Goal: Task Accomplishment & Management: Complete application form

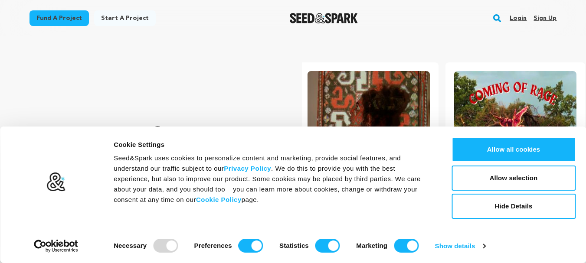
scroll to position [0, 154]
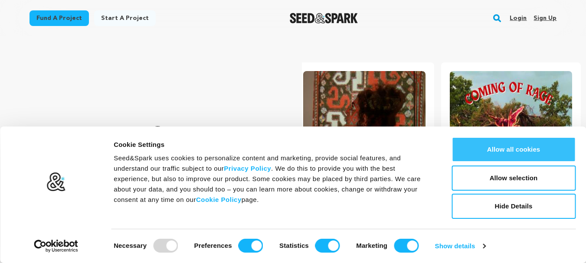
click at [509, 151] on button "Allow all cookies" at bounding box center [513, 149] width 124 height 25
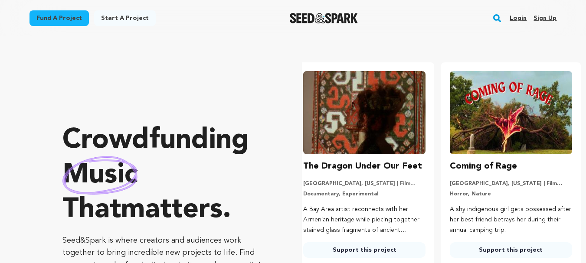
scroll to position [0, 13]
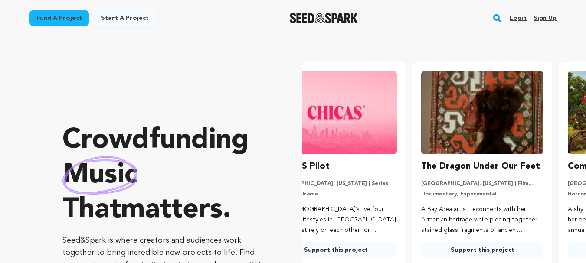
click at [544, 17] on link "Sign up" at bounding box center [544, 18] width 23 height 14
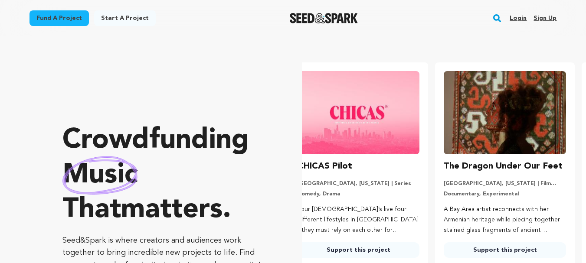
scroll to position [0, 0]
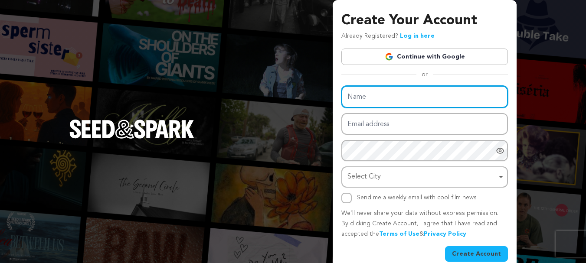
click at [371, 96] on input "Name" at bounding box center [424, 97] width 167 height 22
type input "Dr Zahid Qutab"
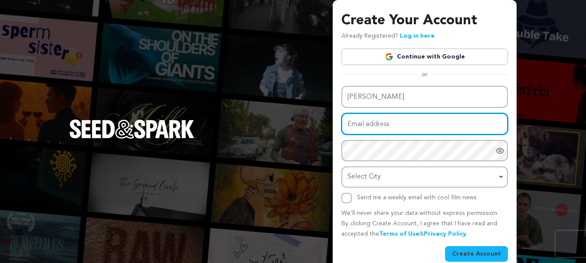
click at [377, 124] on input "Email address" at bounding box center [424, 124] width 167 height 22
type input "johnelaxandar@gmail.com"
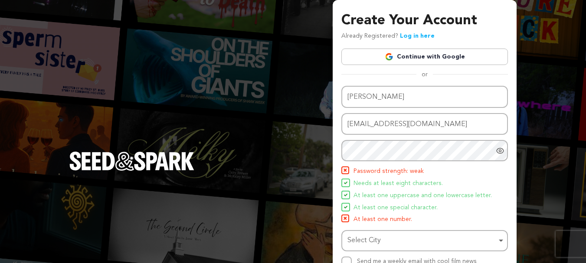
click at [503, 149] on icon "Show password as plain text. Warning: this will display your password on the sc…" at bounding box center [500, 151] width 9 height 9
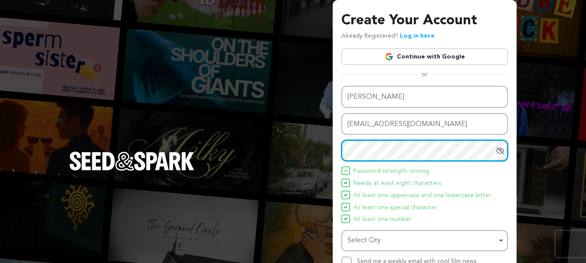
scroll to position [49, 0]
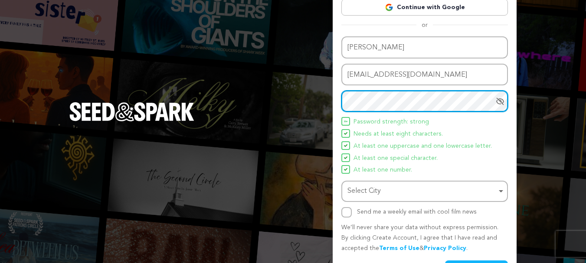
click at [409, 192] on div "Select City Remove item" at bounding box center [421, 191] width 149 height 13
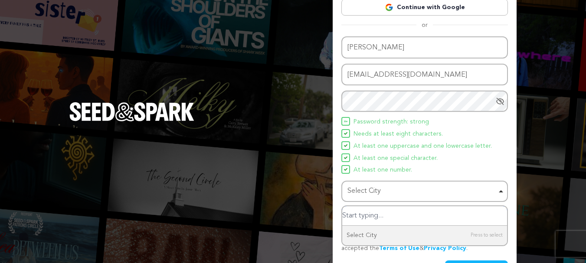
scroll to position [60, 0]
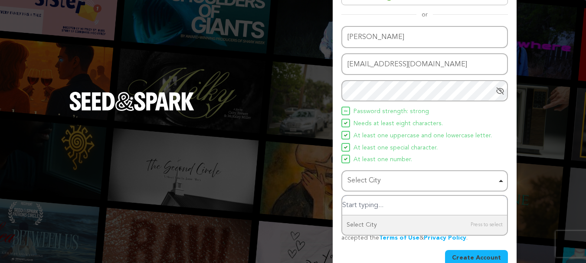
click at [361, 206] on input "Select City" at bounding box center [424, 206] width 165 height 20
type input "lahore"
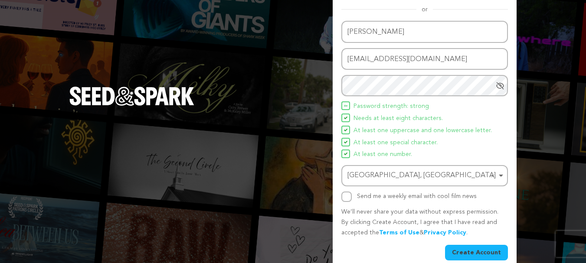
scroll to position [76, 0]
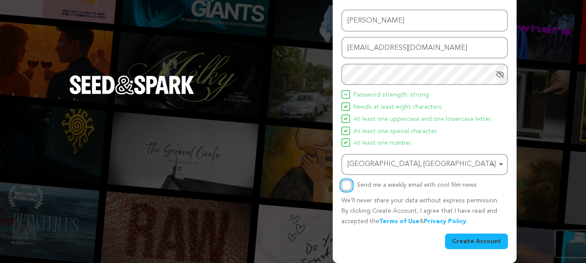
click at [345, 186] on input "Send me a weekly email with cool film news" at bounding box center [346, 185] width 10 height 10
checkbox input "true"
click at [464, 235] on button "Create Account" at bounding box center [476, 242] width 63 height 16
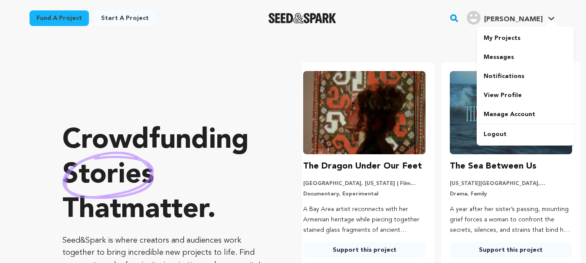
click at [549, 19] on icon at bounding box center [551, 18] width 7 height 4
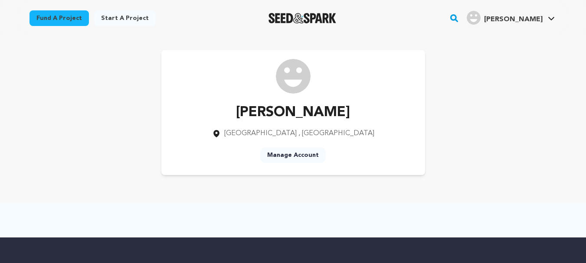
click at [296, 153] on link "Manage Account" at bounding box center [292, 155] width 65 height 16
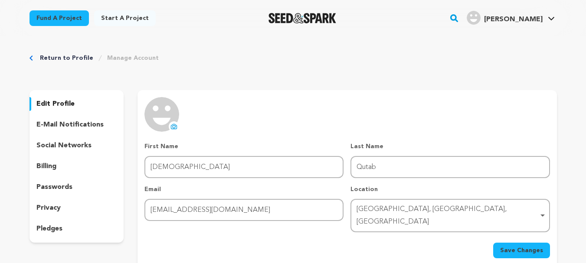
scroll to position [18, 0]
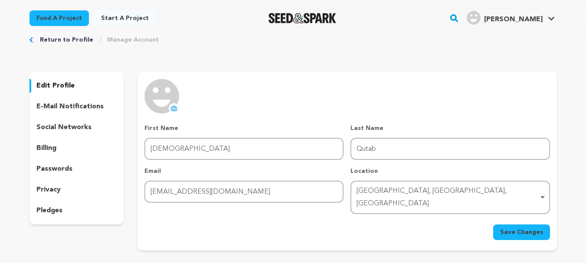
click at [174, 109] on icon at bounding box center [173, 108] width 7 height 7
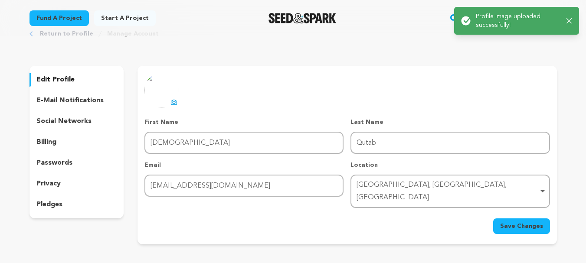
scroll to position [25, 0]
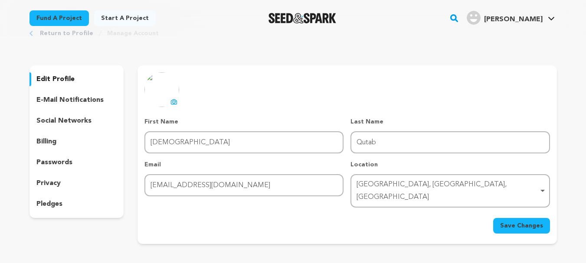
click at [531, 222] on div "uploading spinner upload profile image First Name First Name Zahid Last Name La…" at bounding box center [346, 154] width 419 height 179
click at [527, 222] on span "Save Changes" at bounding box center [521, 226] width 43 height 9
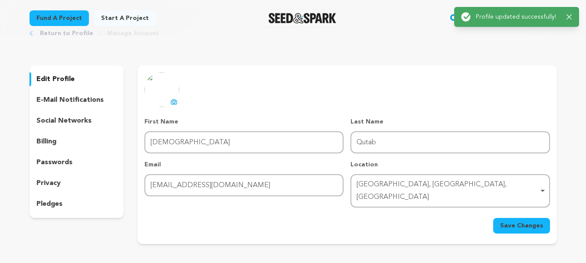
click at [70, 120] on p "social networks" at bounding box center [63, 121] width 55 height 10
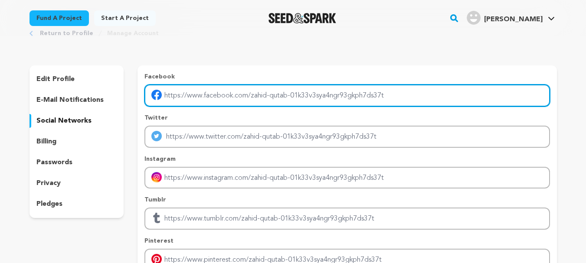
click at [212, 96] on input "Enter facebook profile link" at bounding box center [346, 96] width 405 height 22
type input "https://facebook.com/drzahidqutabpsychiatrist/"
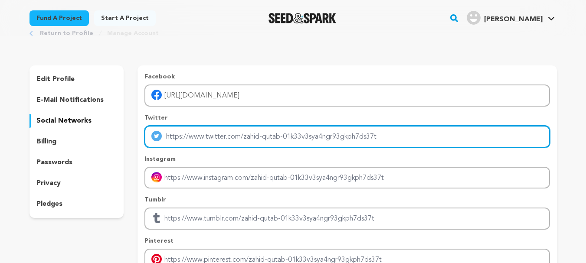
click at [211, 141] on input "Enter twitter profile link" at bounding box center [346, 137] width 405 height 22
type input "https://twitter.com/DrZahidQutab"
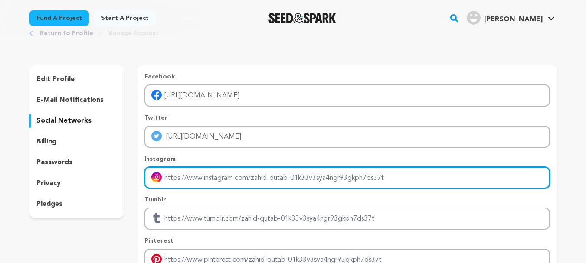
click at [206, 182] on input "Enter instagram handle link" at bounding box center [346, 178] width 405 height 22
type input "https://www.instagram.com/drzahidqutab/"
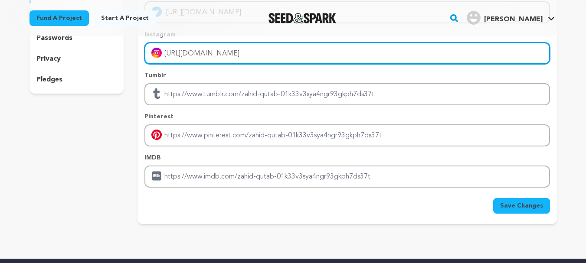
scroll to position [154, 0]
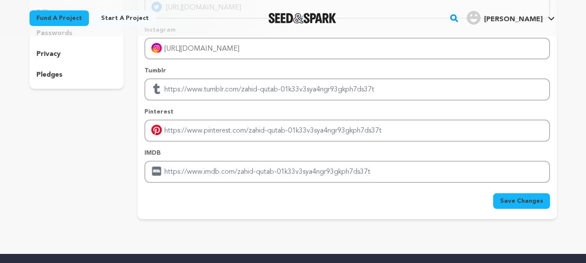
click at [510, 193] on button "Save Changes" at bounding box center [521, 201] width 57 height 16
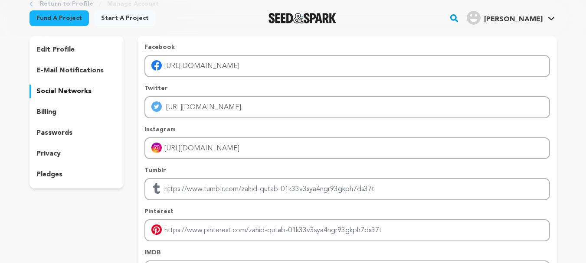
scroll to position [0, 0]
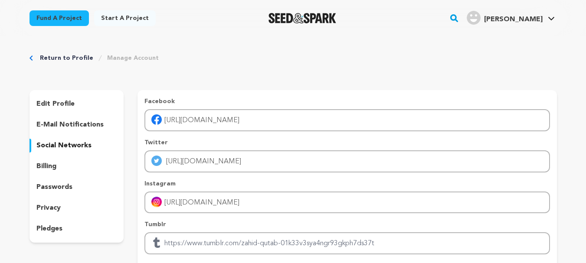
click at [548, 18] on icon at bounding box center [551, 18] width 7 height 4
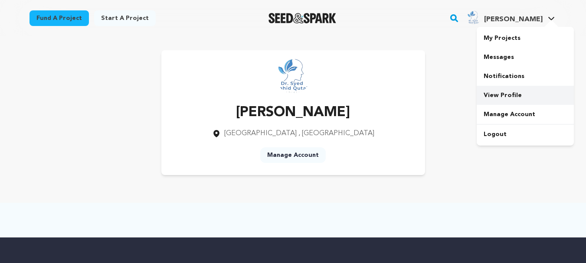
click at [507, 92] on link "View Profile" at bounding box center [525, 95] width 97 height 19
click at [117, 15] on link "Start a project" at bounding box center [125, 18] width 62 height 16
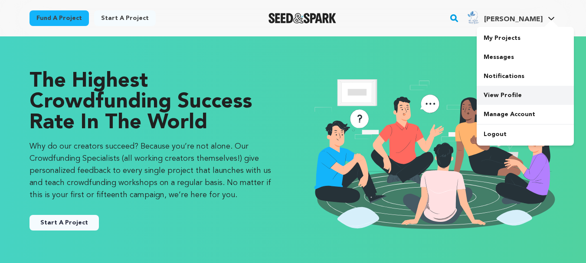
click at [506, 96] on link "View Profile" at bounding box center [525, 95] width 97 height 19
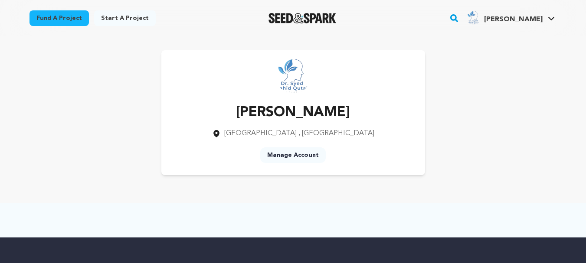
click at [295, 155] on link "Manage Account" at bounding box center [292, 155] width 65 height 16
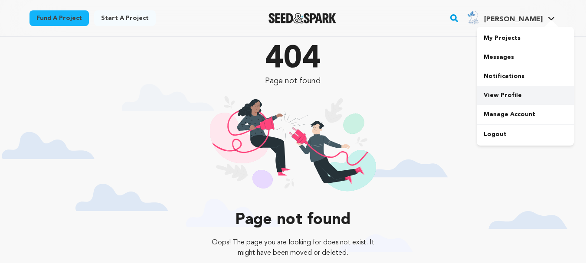
click at [507, 90] on link "View Profile" at bounding box center [525, 95] width 97 height 19
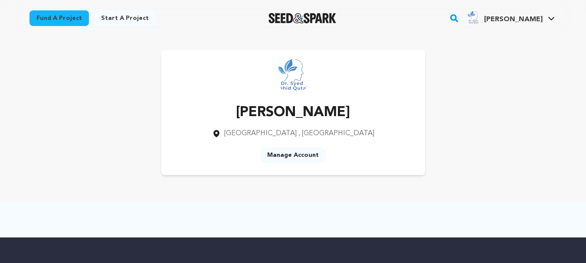
click at [302, 111] on p "[PERSON_NAME]" at bounding box center [293, 112] width 162 height 21
click at [119, 17] on link "Start a project" at bounding box center [125, 18] width 62 height 16
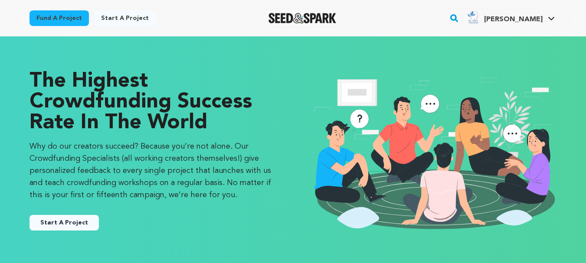
click at [70, 219] on button "Start A Project" at bounding box center [63, 223] width 69 height 16
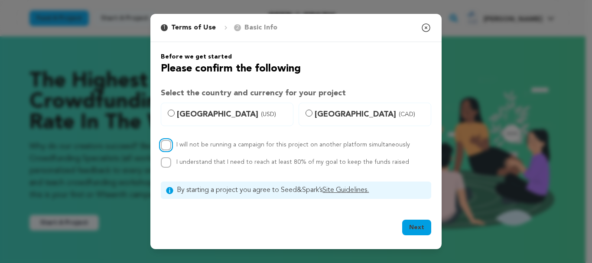
click at [165, 144] on input "I will not be running a campaign for this project on another platform simultane…" at bounding box center [166, 145] width 10 height 10
checkbox input "true"
click at [167, 159] on input "I understand that I need to reach at least 80% of my goal to keep the funds rai…" at bounding box center [166, 162] width 10 height 10
checkbox input "true"
click at [172, 111] on input "United States (USD)" at bounding box center [171, 113] width 7 height 7
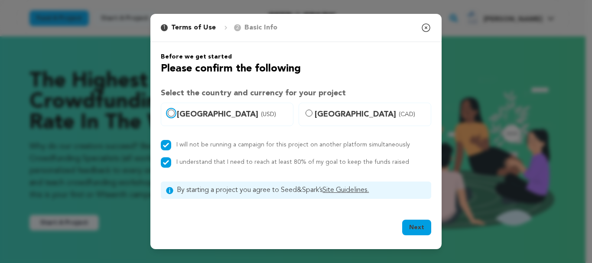
radio input "true"
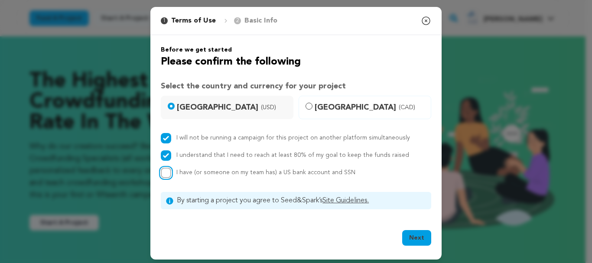
click at [161, 175] on input "I have (or someone on my team has) a US bank account and SSN" at bounding box center [166, 173] width 10 height 10
checkbox input "true"
click at [414, 234] on button "Next" at bounding box center [416, 238] width 29 height 16
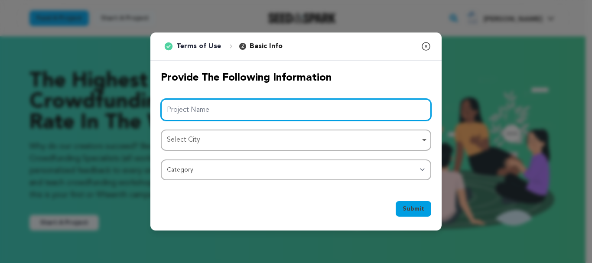
click at [201, 109] on input "Project Name" at bounding box center [296, 110] width 271 height 22
paste input "Mental Hospital [GEOGRAPHIC_DATA]"
click at [196, 135] on div "Select City Remove item" at bounding box center [293, 140] width 253 height 13
type input "Mental Hospital [GEOGRAPHIC_DATA]"
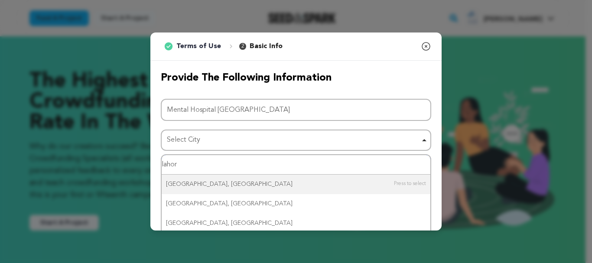
type input "lahore"
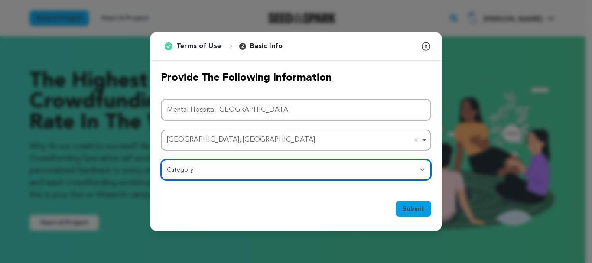
click at [187, 173] on select "Category Film Feature Film Short Series Film Festival Company Music Video VR Ex…" at bounding box center [296, 170] width 271 height 21
select select "10117"
click at [161, 160] on select "Category Film Feature Film Short Series Film Festival Company Music Video VR Ex…" at bounding box center [296, 170] width 271 height 21
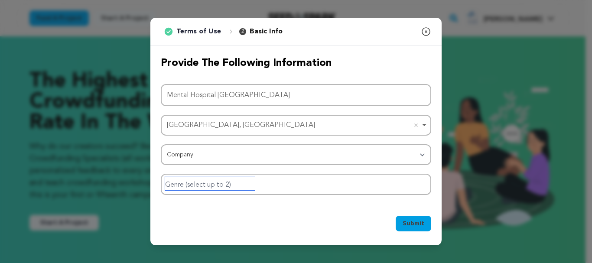
click at [197, 185] on input "Genre (select up to 2)" at bounding box center [210, 183] width 90 height 14
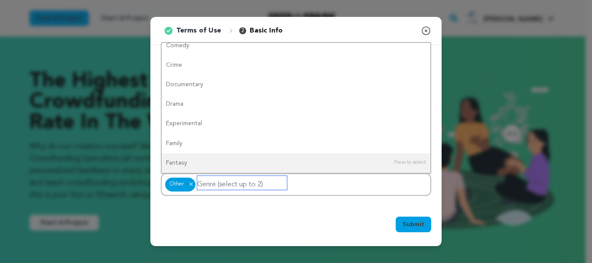
scroll to position [86, 0]
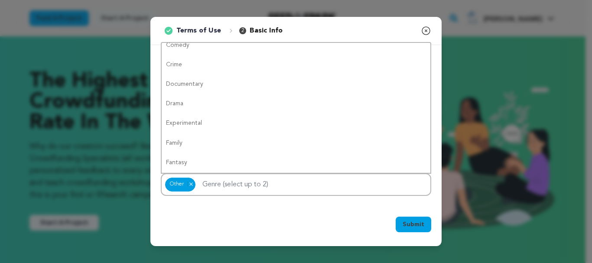
click at [270, 213] on div "Submit Ok, Got it" at bounding box center [295, 226] width 291 height 40
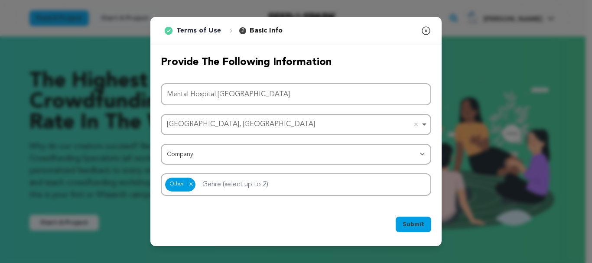
click at [420, 227] on span "Submit" at bounding box center [414, 224] width 22 height 9
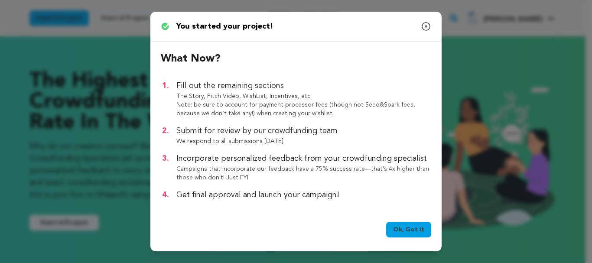
click at [407, 226] on link "Ok, Got it" at bounding box center [408, 230] width 45 height 16
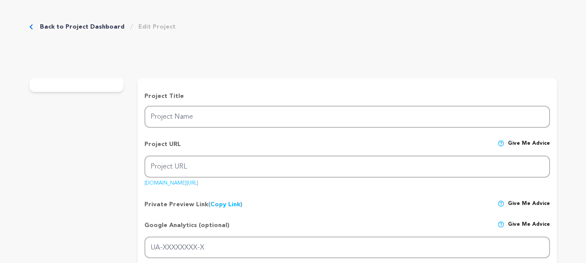
type input "Mental Hospital [GEOGRAPHIC_DATA]"
type input "mental-hospital-[GEOGRAPHIC_DATA]"
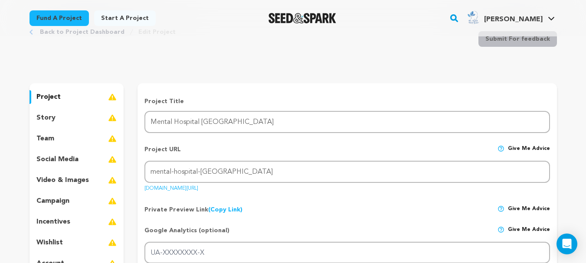
scroll to position [34, 0]
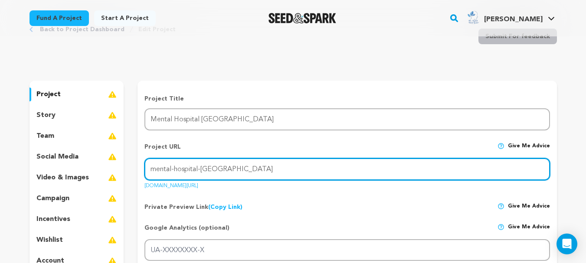
click at [200, 170] on input "mental-hospital-[GEOGRAPHIC_DATA]" at bounding box center [346, 169] width 405 height 22
click at [232, 172] on input "mental-hospital-[GEOGRAPHIC_DATA]" at bounding box center [346, 169] width 405 height 22
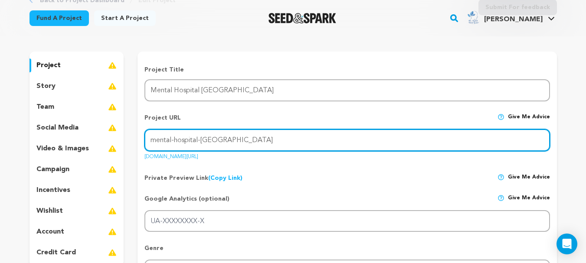
scroll to position [64, 0]
click at [291, 128] on input "mental-hospital-lahore" at bounding box center [346, 139] width 405 height 22
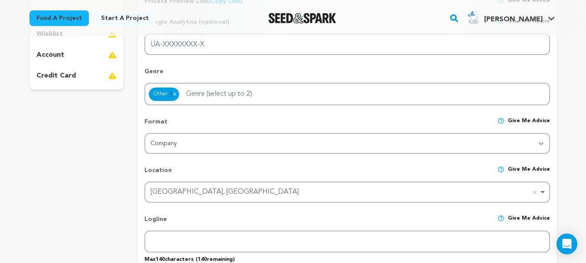
scroll to position [249, 0]
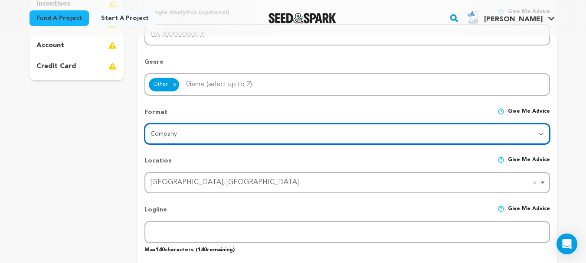
click at [204, 135] on select "Category Film Feature Film Short Series VR Experience Film Festival Company Mus…" at bounding box center [346, 134] width 405 height 21
click at [144, 124] on select "Category Film Feature Film Short Series VR Experience Film Festival Company Mus…" at bounding box center [346, 134] width 405 height 21
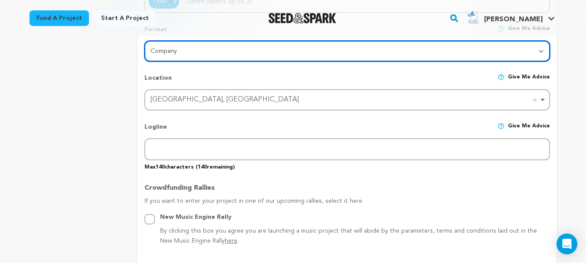
scroll to position [333, 0]
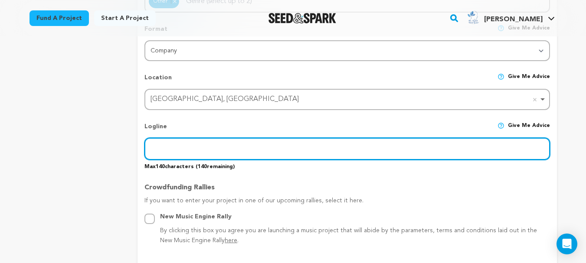
click at [174, 154] on input "text" at bounding box center [346, 149] width 405 height 22
paste input "Mental Hospital [GEOGRAPHIC_DATA]"
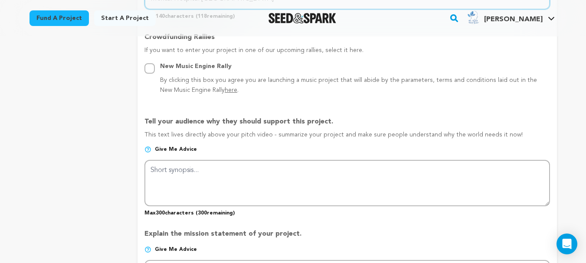
scroll to position [485, 0]
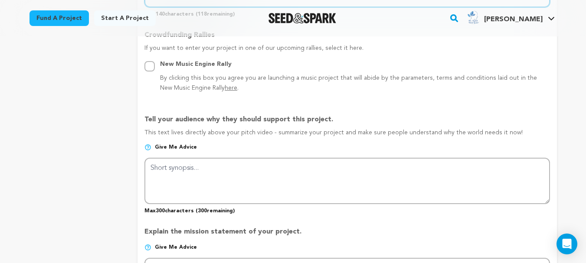
type input "Mental Hospital [GEOGRAPHIC_DATA]"
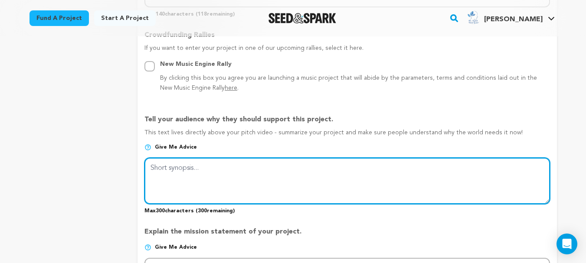
click at [185, 165] on textarea at bounding box center [346, 181] width 405 height 46
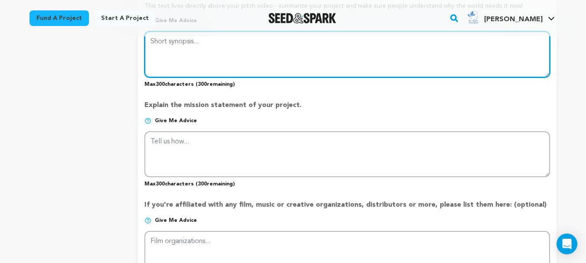
scroll to position [613, 0]
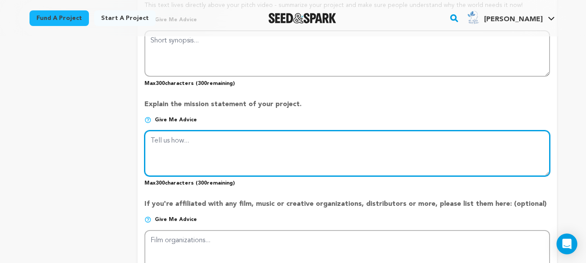
click at [170, 148] on textarea at bounding box center [346, 154] width 405 height 46
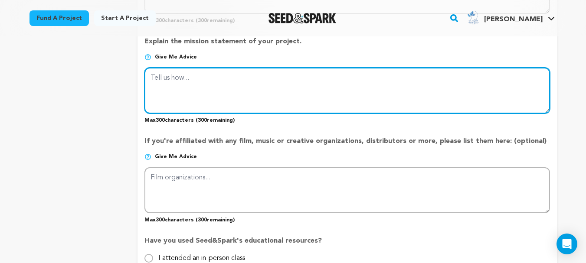
scroll to position [676, 0]
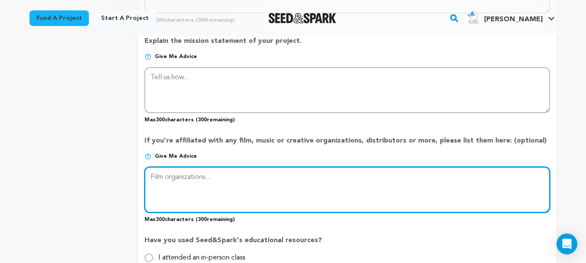
click at [206, 184] on textarea at bounding box center [346, 190] width 405 height 46
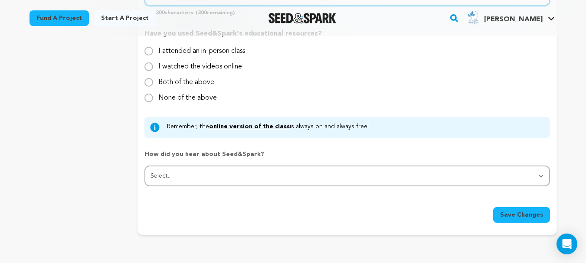
scroll to position [884, 0]
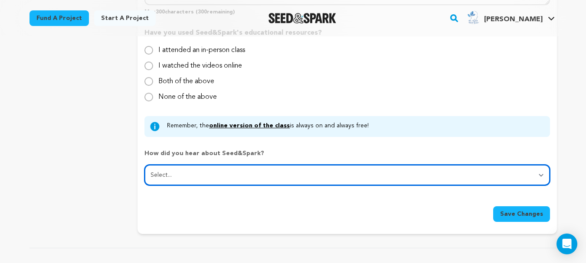
click at [186, 178] on select "Select... From a friend Social media Film festival or film organization Took an…" at bounding box center [346, 175] width 405 height 21
select select "2"
click at [144, 165] on select "Select... From a friend Social media Film festival or film organization Took an…" at bounding box center [346, 175] width 405 height 21
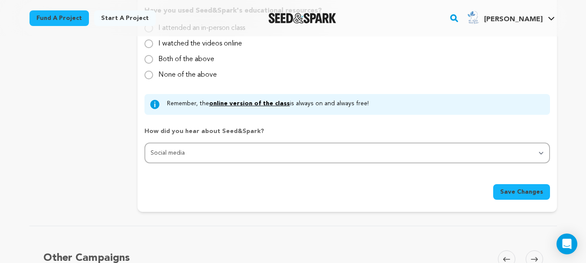
click at [520, 191] on span "Save Changes" at bounding box center [521, 192] width 43 height 9
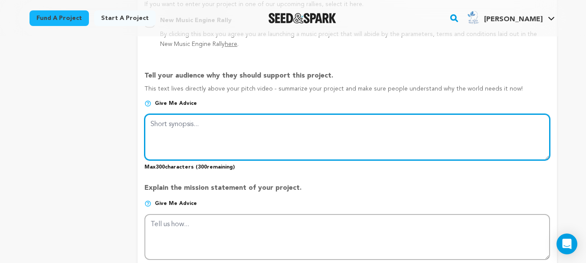
scroll to position [529, 0]
click at [167, 131] on textarea at bounding box center [346, 137] width 405 height 46
click at [202, 139] on textarea at bounding box center [346, 137] width 405 height 46
paste textarea "Dr. Zahid Qutab Psychiatrist offers trusted and professional care at our leadin…"
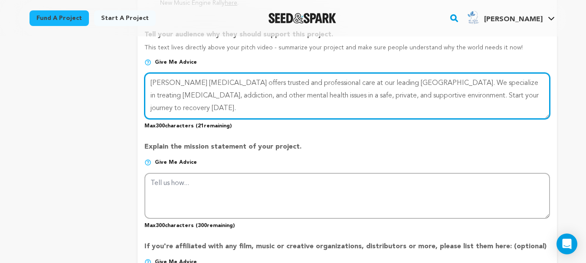
scroll to position [571, 0]
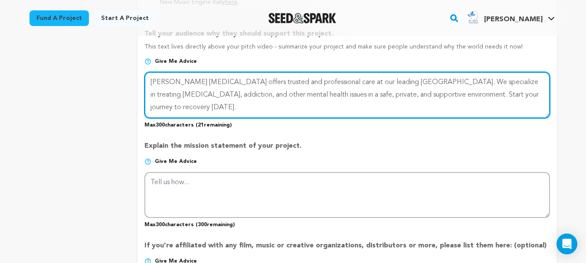
type textarea "Dr. Zahid Qutab Psychiatrist offers trusted and professional care at our leadin…"
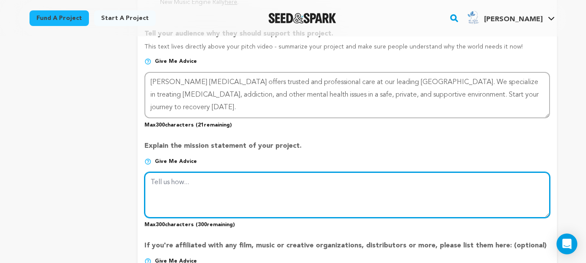
click at [191, 189] on textarea at bounding box center [346, 195] width 405 height 46
paste textarea "Looking for the Best Psychiatrist in Lahore? Dr. Zahid Qutab Psychiatrist offer…"
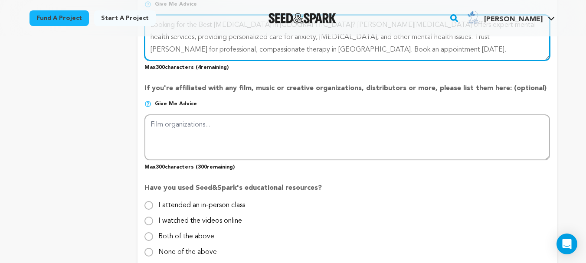
scroll to position [729, 0]
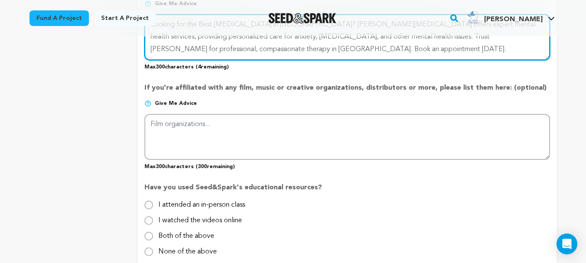
type textarea "Looking for the Best [MEDICAL_DATA] in [GEOGRAPHIC_DATA]? [PERSON_NAME][MEDICAL…"
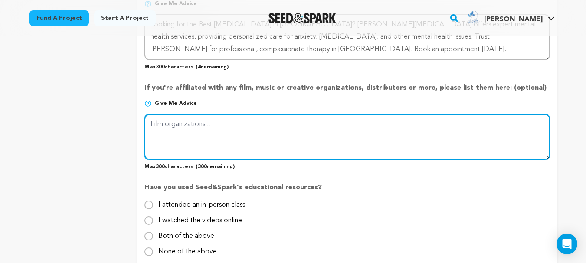
click at [186, 139] on textarea at bounding box center [346, 137] width 405 height 46
click at [204, 139] on textarea at bounding box center [346, 137] width 405 height 46
paste textarea "Discover expert psychiatric care at [PERSON_NAME] Qutab [MEDICAL_DATA], recogni…"
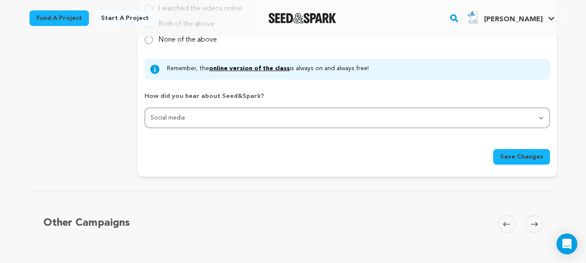
scroll to position [941, 0]
type textarea "Discover expert psychiatric care at [PERSON_NAME] Qutab [MEDICAL_DATA], recogni…"
click at [524, 155] on span "Save Changes" at bounding box center [521, 156] width 43 height 9
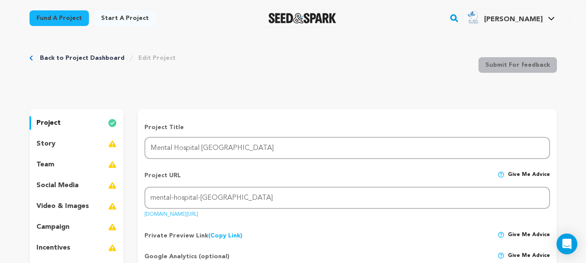
scroll to position [19, 0]
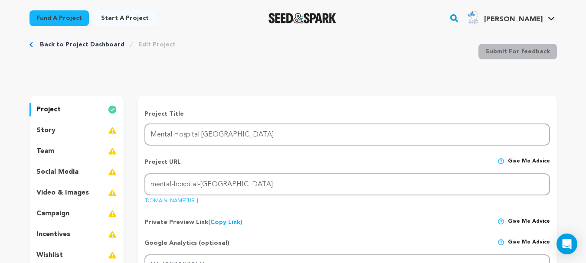
click at [57, 172] on p "social media" at bounding box center [57, 172] width 42 height 10
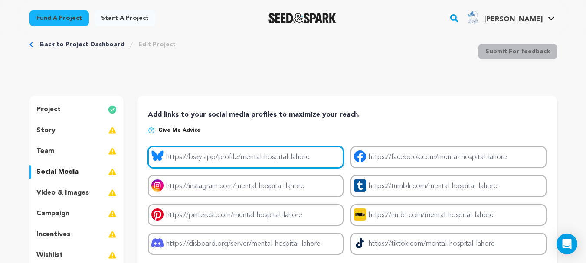
click at [200, 158] on input "Project bluesky link" at bounding box center [246, 157] width 196 height 22
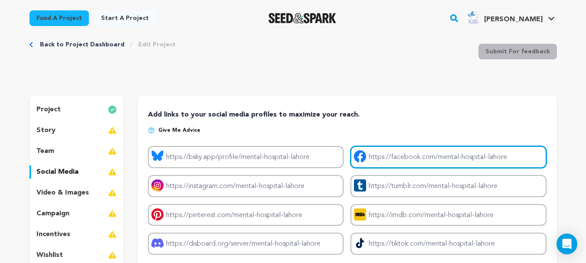
click at [385, 162] on input "Project facebook link" at bounding box center [448, 157] width 196 height 22
type input "[URL][DOMAIN_NAME]"
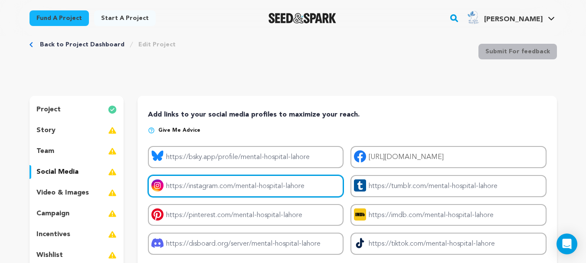
click at [206, 186] on input "Project instagram link" at bounding box center [246, 186] width 196 height 22
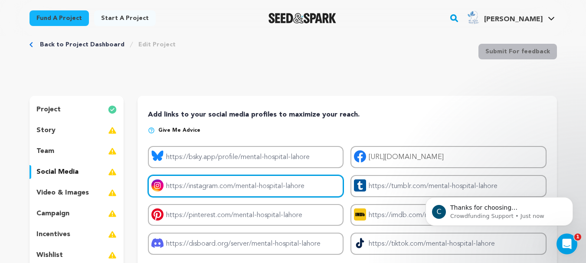
type input "[URL][DOMAIN_NAME]"
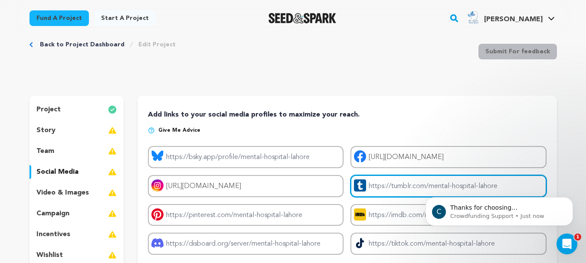
click at [392, 189] on input "Project tumblr link" at bounding box center [448, 186] width 196 height 22
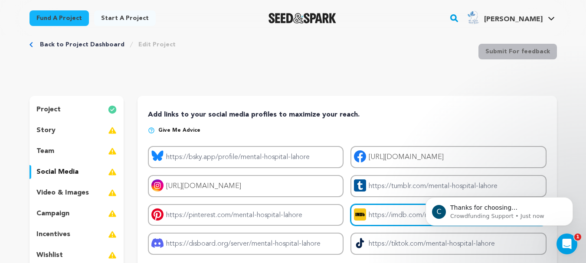
click at [386, 207] on input "Project imdb link" at bounding box center [448, 215] width 196 height 22
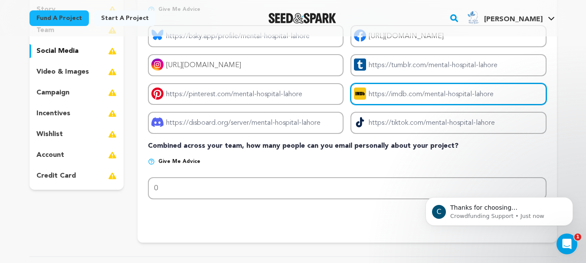
scroll to position [140, 0]
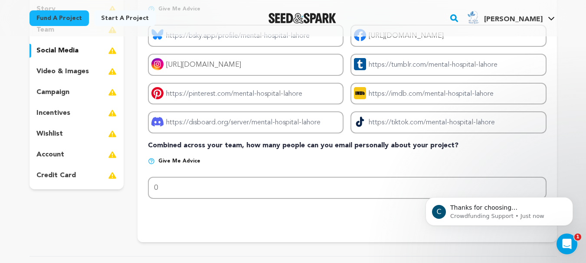
click at [241, 147] on p "Combined across your team, how many people can you email personally about your …" at bounding box center [347, 146] width 398 height 10
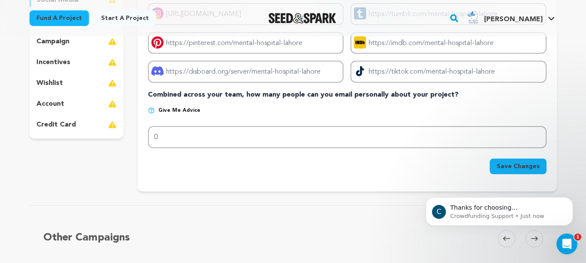
scroll to position [191, 0]
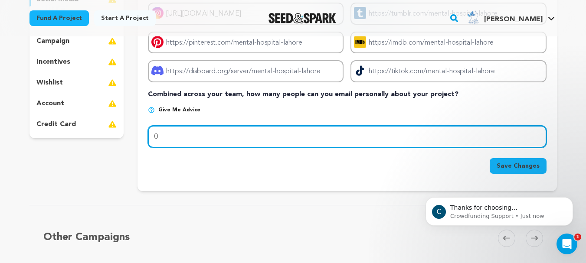
click at [190, 142] on input "0" at bounding box center [347, 137] width 398 height 22
type input "5"
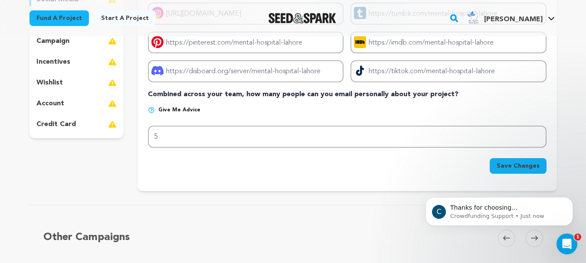
click at [511, 164] on span "Save Changes" at bounding box center [518, 166] width 43 height 9
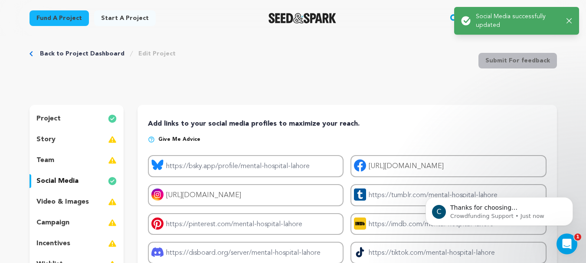
scroll to position [0, 0]
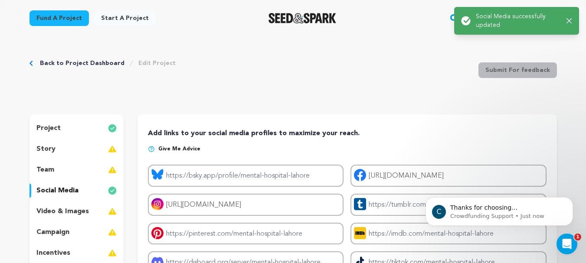
click at [67, 153] on div "story" at bounding box center [76, 149] width 95 height 14
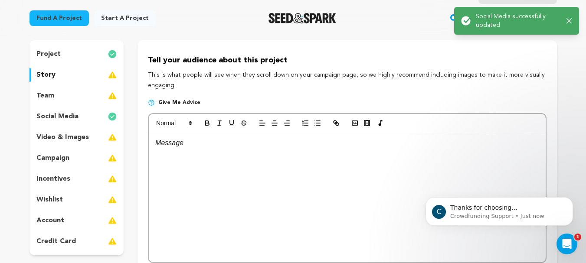
scroll to position [76, 0]
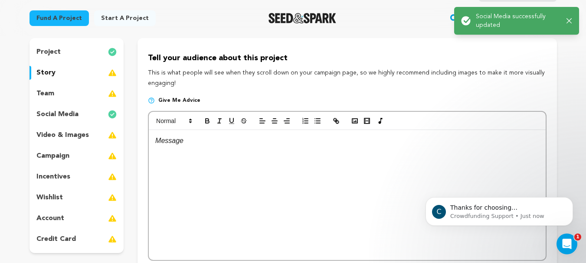
click at [170, 150] on div at bounding box center [347, 195] width 396 height 130
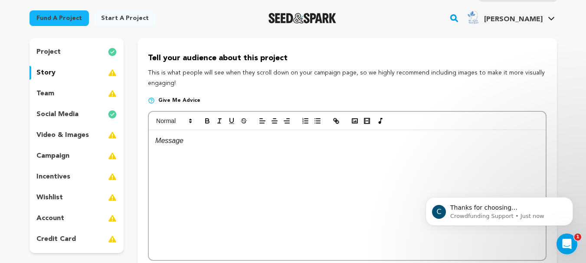
click at [211, 170] on div at bounding box center [347, 195] width 396 height 130
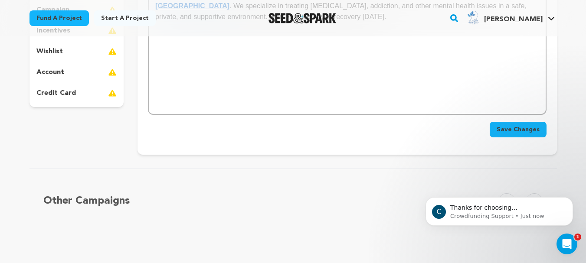
scroll to position [222, 0]
click at [519, 127] on span "Save Changes" at bounding box center [518, 130] width 43 height 9
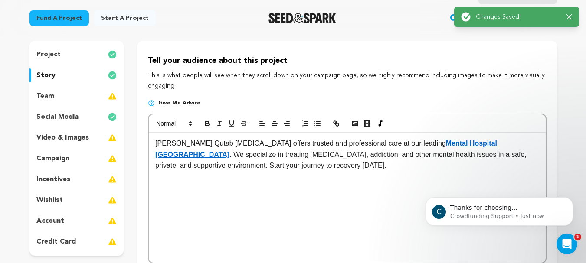
scroll to position [74, 0]
click at [78, 134] on p "video & images" at bounding box center [62, 137] width 52 height 10
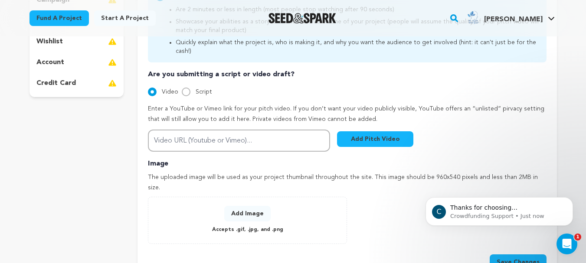
scroll to position [233, 0]
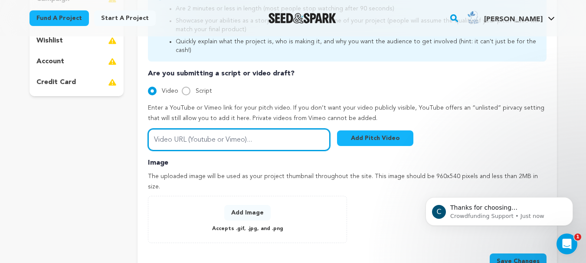
click at [179, 132] on input "Video URL (Youtube or Vimeo)..." at bounding box center [239, 140] width 182 height 22
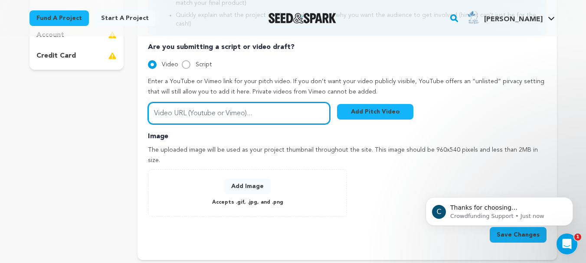
scroll to position [282, 0]
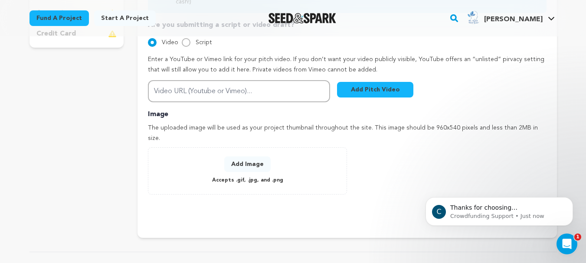
click at [245, 157] on button "Add Image" at bounding box center [247, 165] width 46 height 16
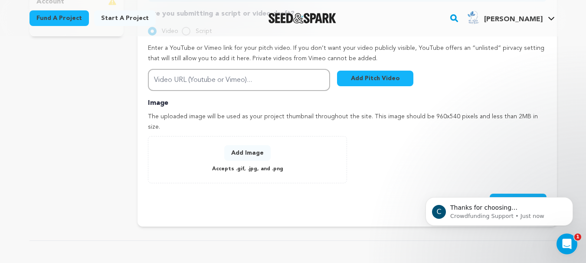
scroll to position [296, 0]
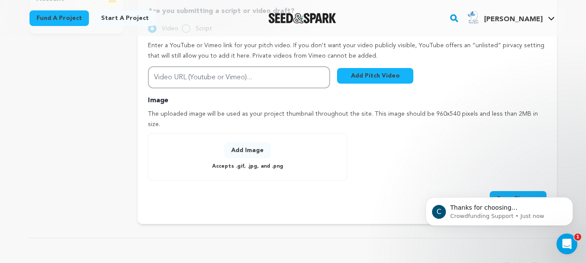
click at [244, 143] on button "Add Image" at bounding box center [247, 151] width 46 height 16
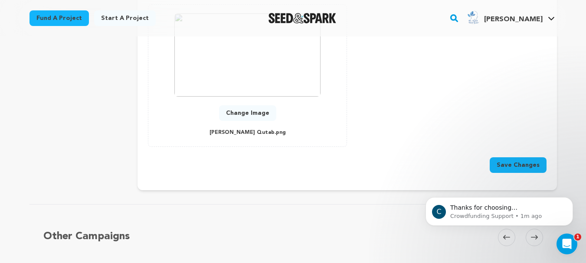
scroll to position [426, 0]
click at [524, 157] on button "Save Changes" at bounding box center [518, 165] width 57 height 16
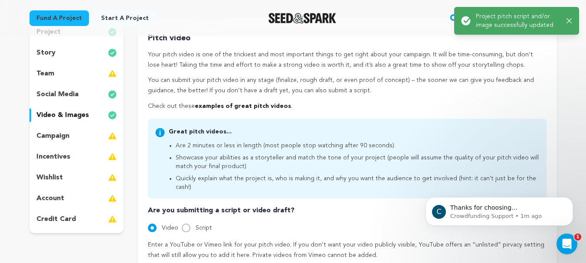
scroll to position [97, 0]
click at [51, 196] on p "account" at bounding box center [50, 198] width 28 height 10
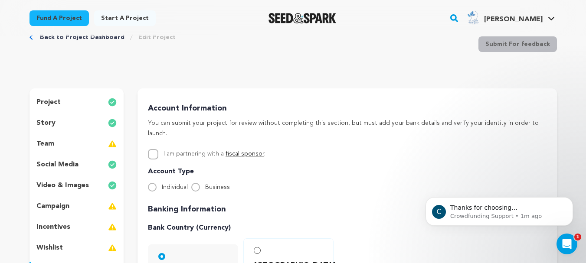
scroll to position [26, 0]
click at [150, 183] on input "Individual" at bounding box center [152, 187] width 9 height 9
radio input "true"
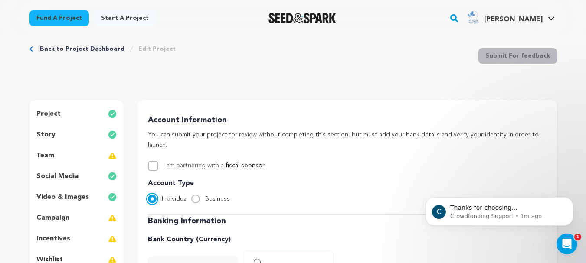
scroll to position [0, 0]
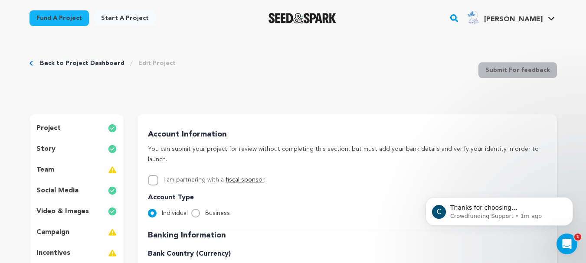
click at [285, 82] on div "Back to Project Dashboard Edit Project Submit For feedback Submit For feedback" at bounding box center [292, 71] width 527 height 57
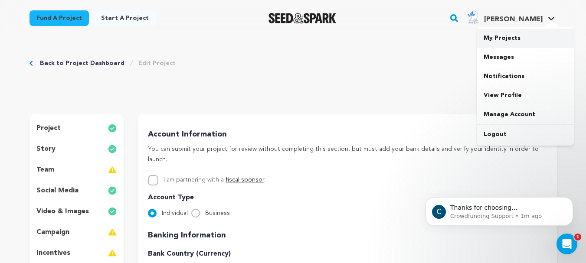
click at [516, 39] on link "My Projects" at bounding box center [525, 38] width 97 height 19
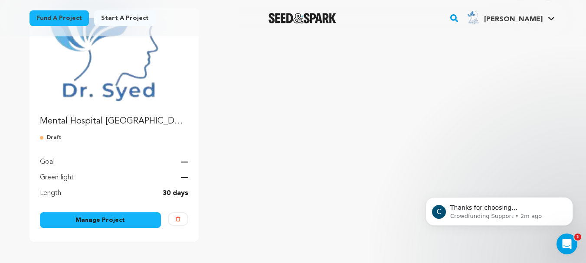
scroll to position [118, 0]
click at [87, 123] on p "Mental Hospital [GEOGRAPHIC_DATA]" at bounding box center [114, 122] width 149 height 12
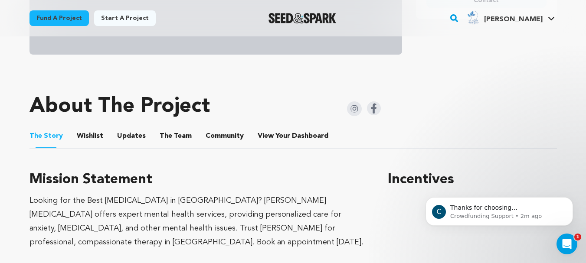
scroll to position [332, 0]
click at [93, 136] on button "Wishlist" at bounding box center [89, 138] width 21 height 21
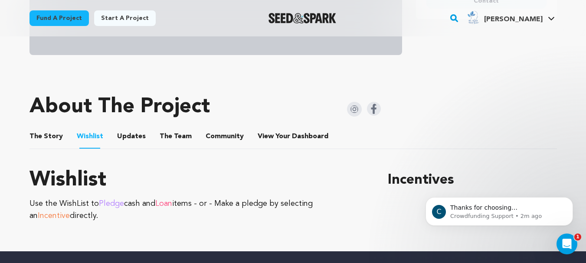
click at [49, 135] on button "The Story" at bounding box center [46, 138] width 21 height 21
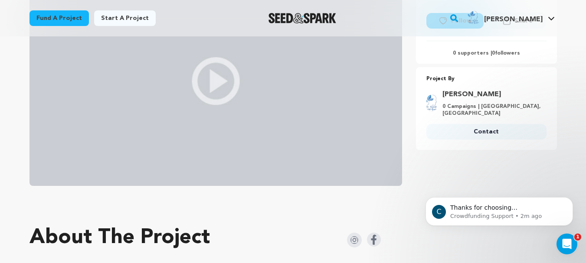
scroll to position [225, 0]
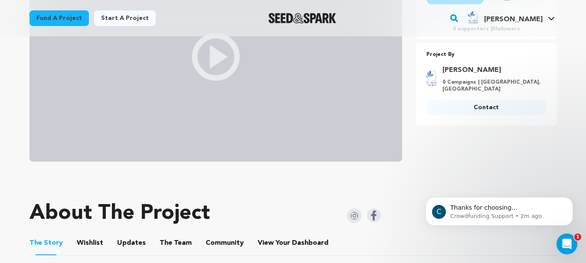
scroll to position [332, 0]
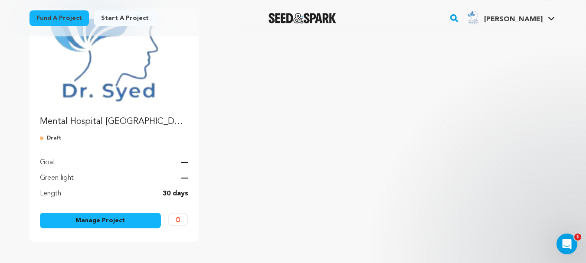
click at [112, 218] on link "Manage Project" at bounding box center [100, 221] width 121 height 16
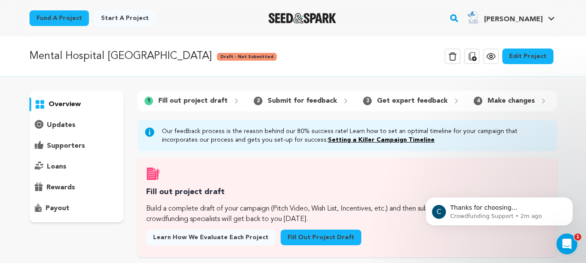
click at [530, 56] on link "Edit Project" at bounding box center [527, 57] width 51 height 16
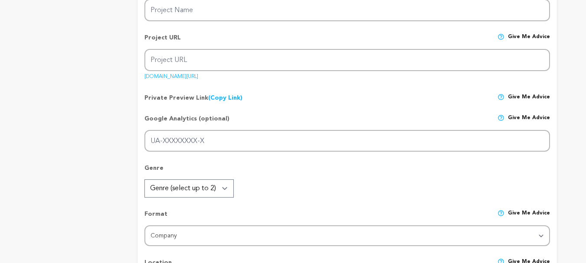
type input "Mental Hospital [GEOGRAPHIC_DATA]"
type input "mental-hospital-[GEOGRAPHIC_DATA]"
type input "Mental Hospital [GEOGRAPHIC_DATA]"
type textarea "[PERSON_NAME] [MEDICAL_DATA] offers trusted and professional care at our leadin…"
type textarea "Looking for the Best [MEDICAL_DATA] in [GEOGRAPHIC_DATA]? [PERSON_NAME][MEDICAL…"
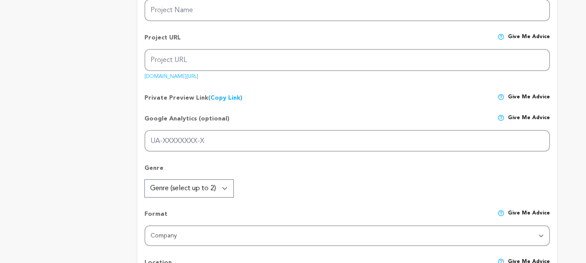
type textarea "Discover expert psychiatric care at [PERSON_NAME] Qutab [MEDICAL_DATA], recogni…"
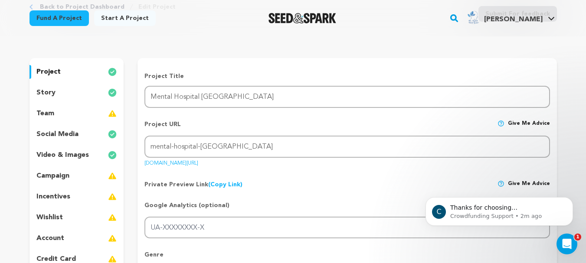
click at [73, 132] on p "social media" at bounding box center [57, 134] width 42 height 10
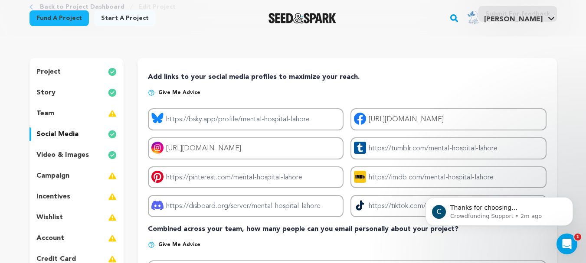
click at [72, 150] on p "video & images" at bounding box center [62, 155] width 52 height 10
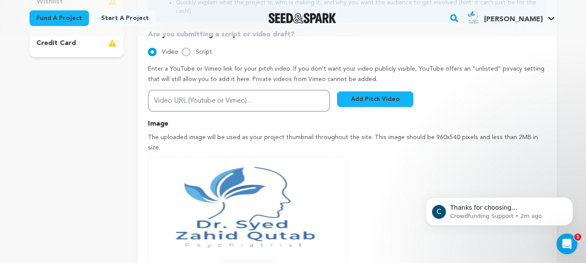
scroll to position [273, 0]
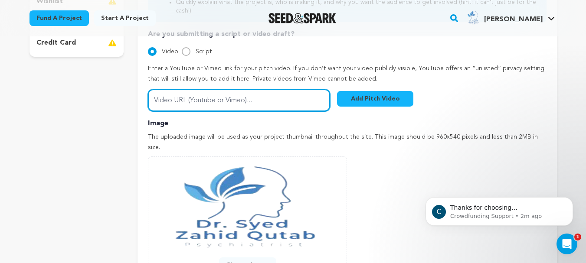
click at [196, 89] on input "Video URL (Youtube or Vimeo)..." at bounding box center [239, 100] width 182 height 22
click at [215, 91] on input "Video URL (Youtube or Vimeo)..." at bounding box center [239, 100] width 182 height 22
paste input "https://youtu.be/1aJxygWl-QE?si=CfpSZdh6BJlt_GXT"
type input "https://youtu.be/1aJxygWl-QE?si=CfpSZdh6BJlt_GXT"
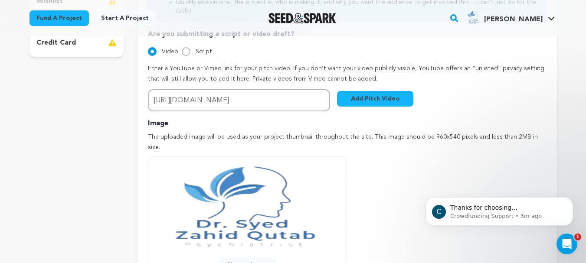
click at [382, 91] on button "Add Pitch Video" at bounding box center [375, 99] width 76 height 16
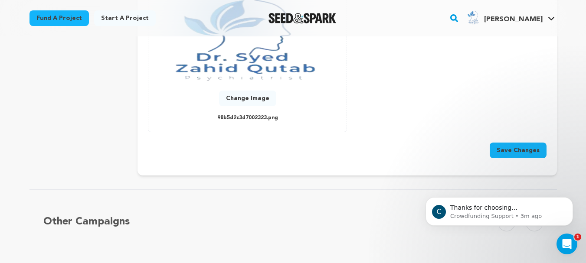
scroll to position [463, 0]
click at [504, 142] on button "Save Changes" at bounding box center [518, 150] width 57 height 16
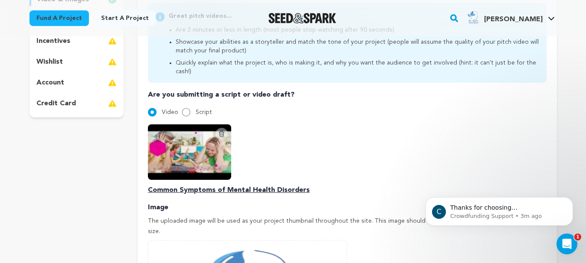
scroll to position [212, 0]
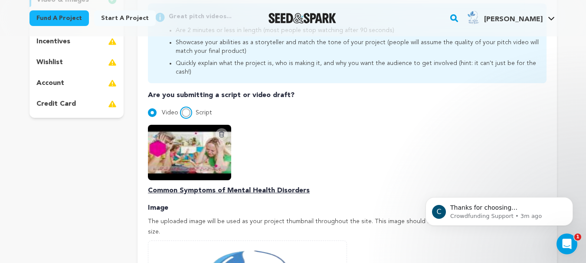
click at [187, 108] on input "Script" at bounding box center [186, 112] width 9 height 9
radio input "true"
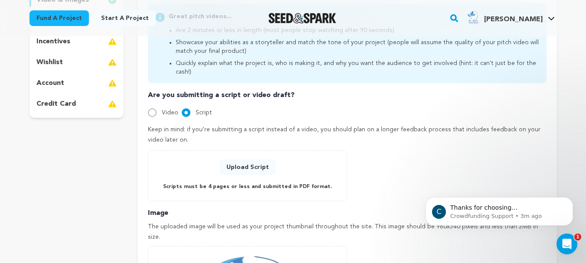
click at [249, 160] on button "Upload Script" at bounding box center [247, 168] width 56 height 16
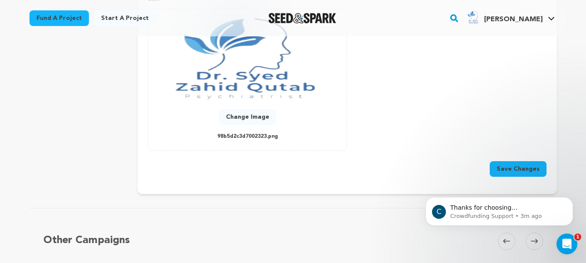
scroll to position [432, 0]
click at [509, 161] on button "Save Changes" at bounding box center [518, 169] width 57 height 16
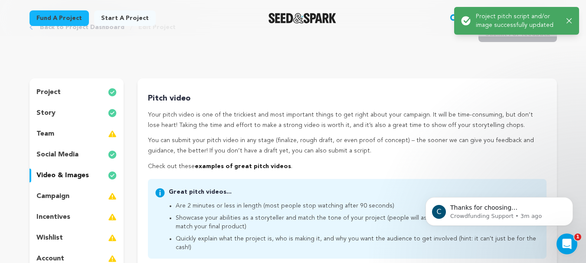
scroll to position [0, 0]
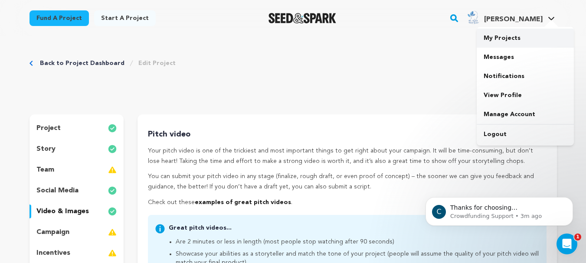
click at [506, 39] on link "My Projects" at bounding box center [525, 38] width 97 height 19
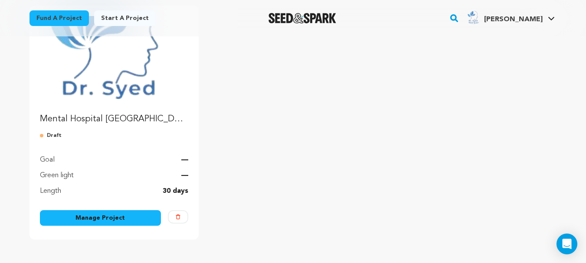
scroll to position [121, 0]
click at [98, 118] on p "Mental Hospital [GEOGRAPHIC_DATA]" at bounding box center [114, 119] width 149 height 12
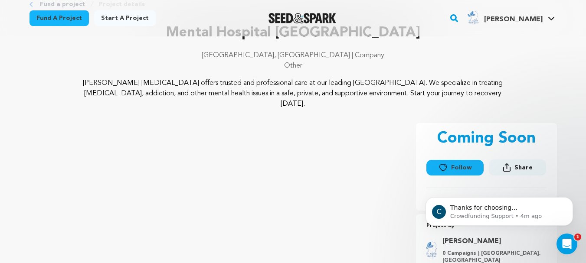
scroll to position [54, 0]
click at [518, 163] on span "Share" at bounding box center [523, 167] width 18 height 9
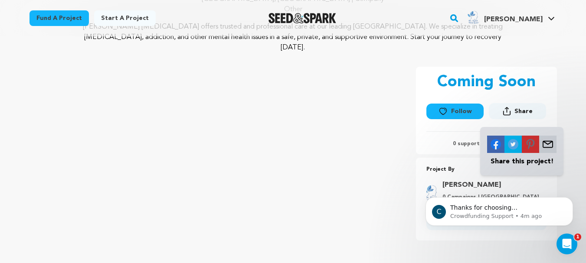
scroll to position [111, 0]
click at [526, 50] on div "[PERSON_NAME] [MEDICAL_DATA] offers trusted and professional care at our leadin…" at bounding box center [292, 36] width 527 height 31
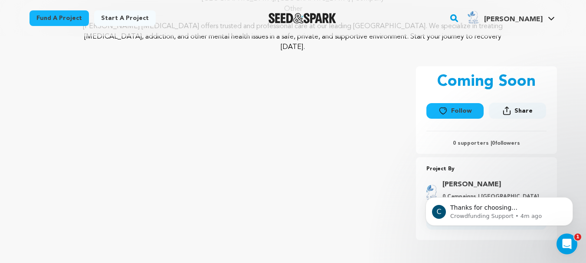
scroll to position [0, 0]
